Goal: Transaction & Acquisition: Download file/media

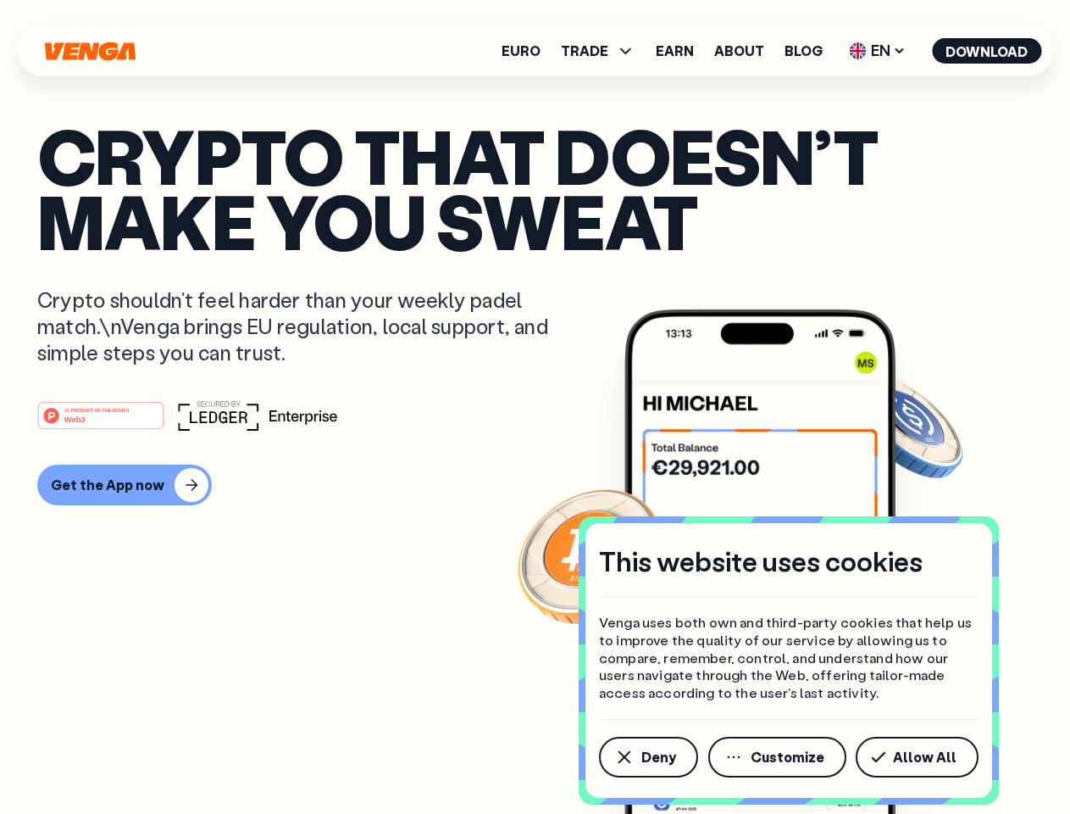
click at [535, 407] on div "#1 PRODUCT OF THE MONTH Web3" at bounding box center [535, 415] width 996 height 31
click at [648, 757] on span "Deny" at bounding box center [659, 757] width 35 height 14
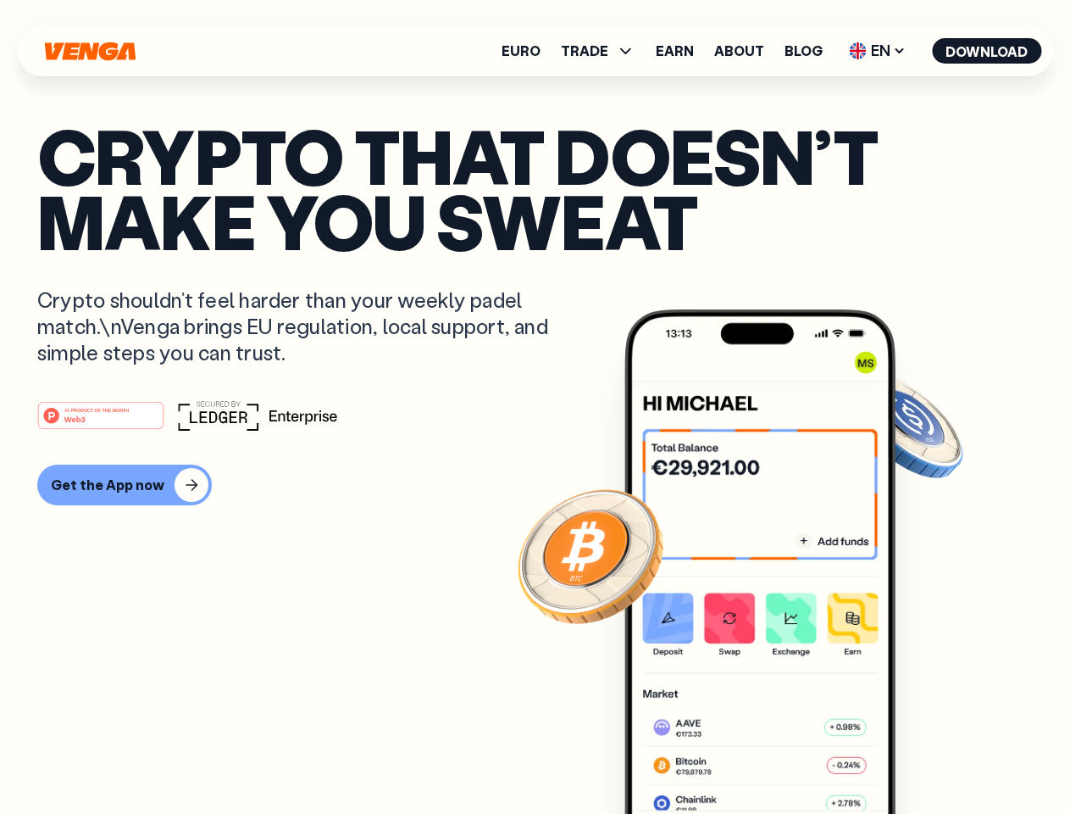
click at [779, 757] on img at bounding box center [760, 593] width 271 height 568
click at [920, 757] on article "Crypto that doesn’t make you sweat Crypto shouldn’t feel harder than your weekl…" at bounding box center [535, 441] width 996 height 636
click at [603, 51] on span "TRADE" at bounding box center [584, 51] width 47 height 14
click at [878, 51] on span "EN" at bounding box center [877, 50] width 69 height 27
click at [987, 51] on button "Download" at bounding box center [986, 50] width 109 height 25
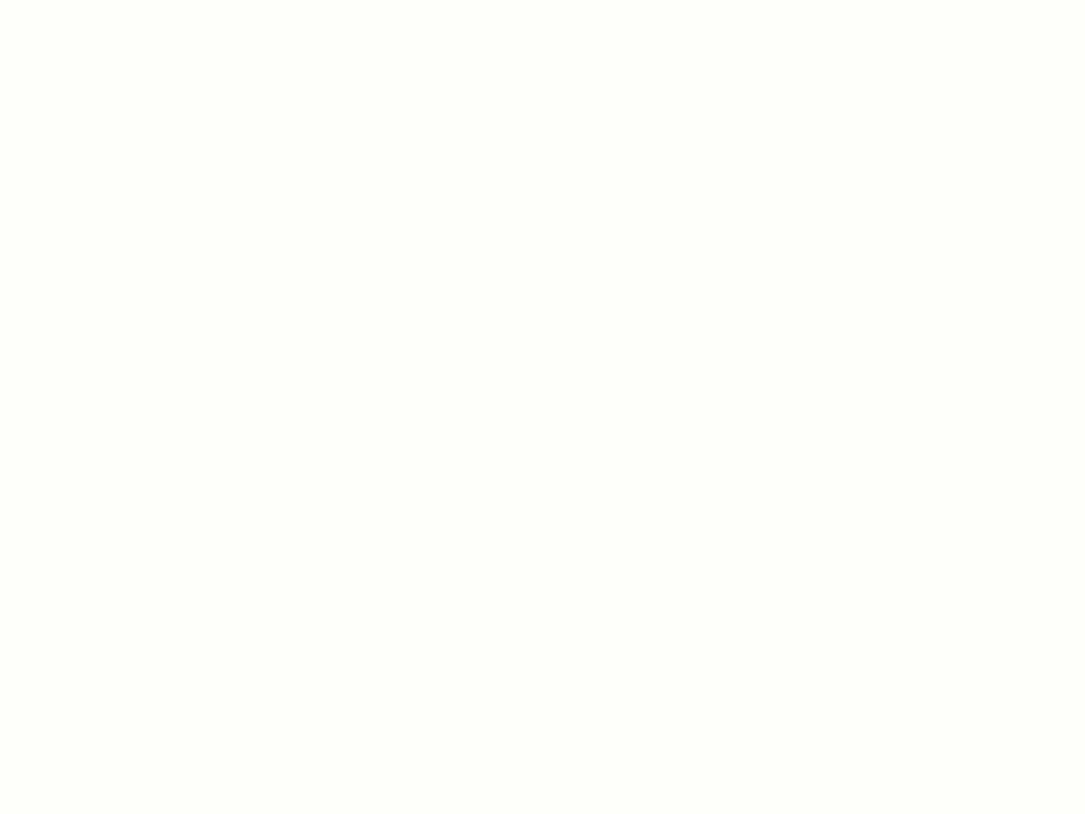
click at [122, 0] on html "This website uses cookies Venga uses both own and third-party cookies that help…" at bounding box center [542, 0] width 1085 height 0
click at [103, 0] on html "This website uses cookies Venga uses both own and third-party cookies that help…" at bounding box center [542, 0] width 1085 height 0
